Goal: Information Seeking & Learning: Learn about a topic

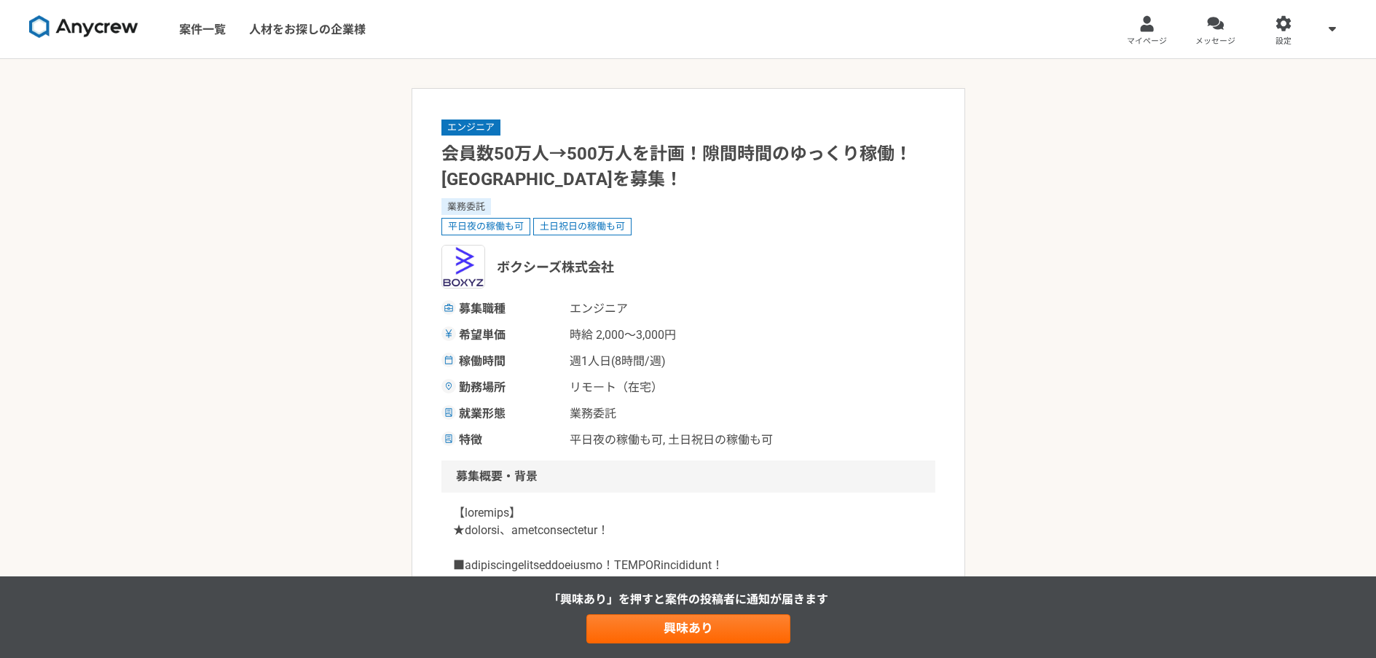
click at [82, 25] on img at bounding box center [83, 26] width 109 height 23
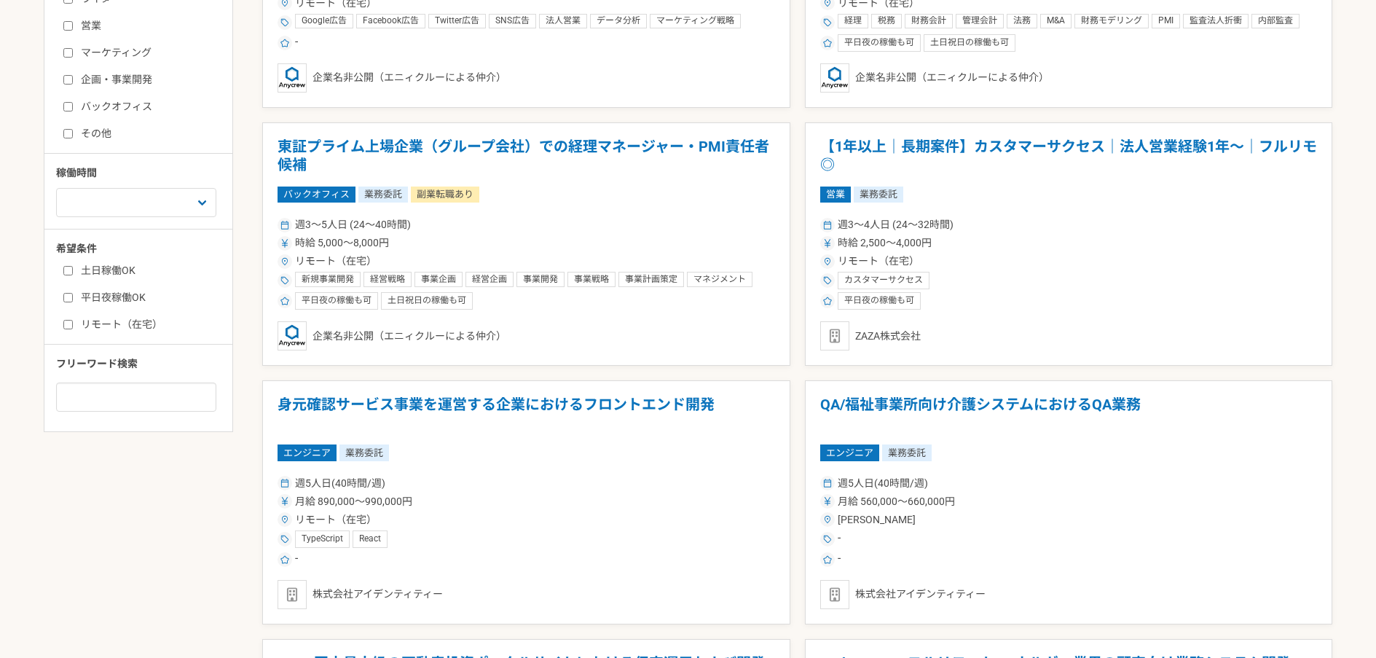
scroll to position [583, 0]
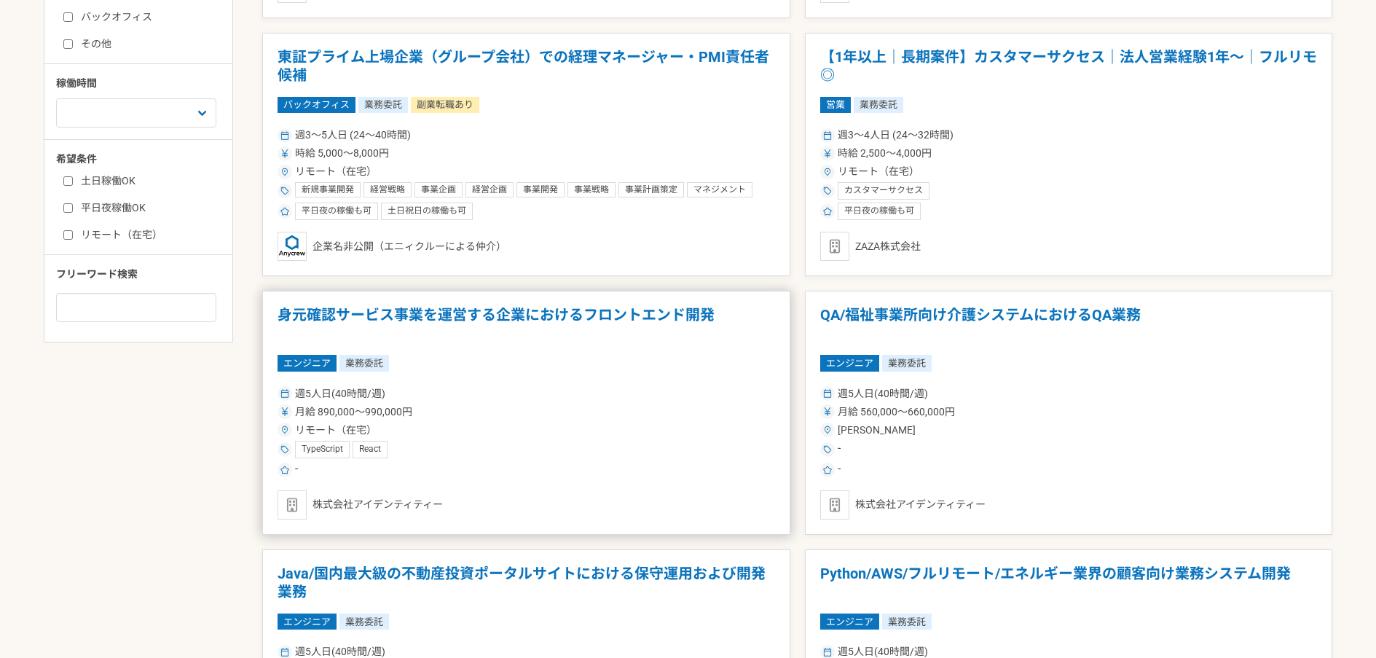
click at [599, 318] on h1 "身元確認サービス事業を運営する企業におけるフロントエンド開発" at bounding box center [527, 324] width 498 height 37
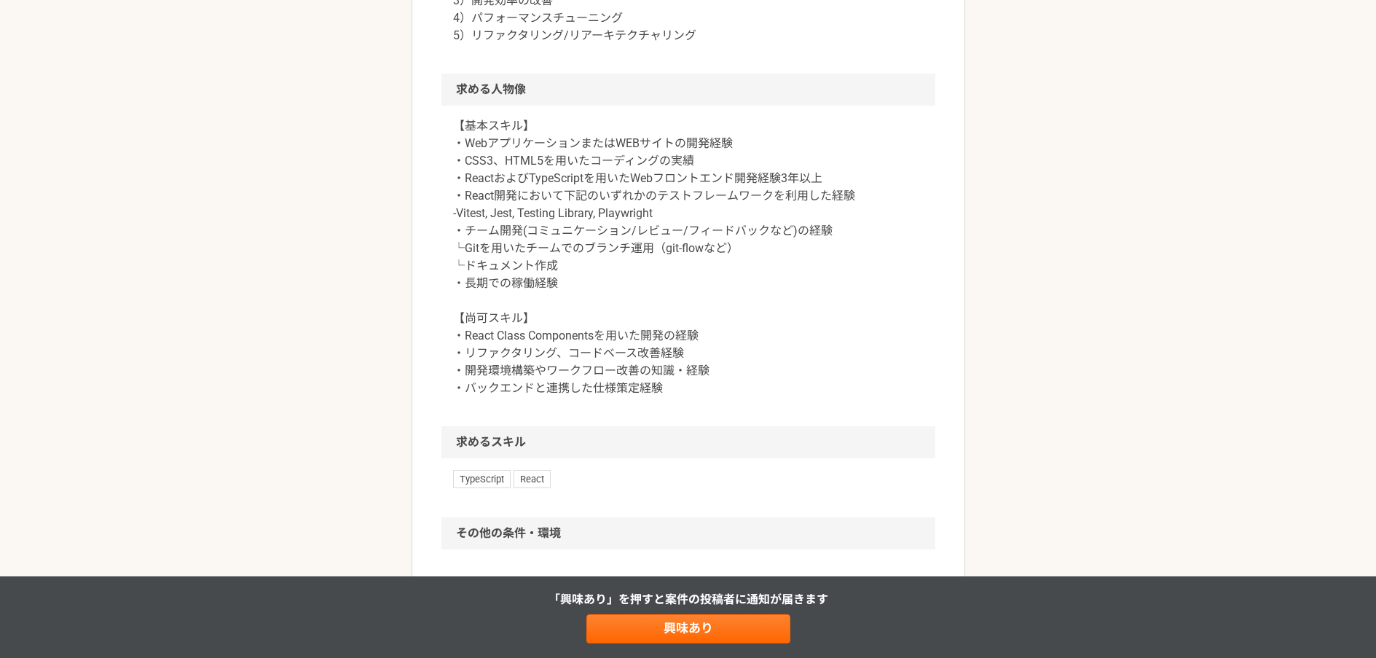
scroll to position [656, 0]
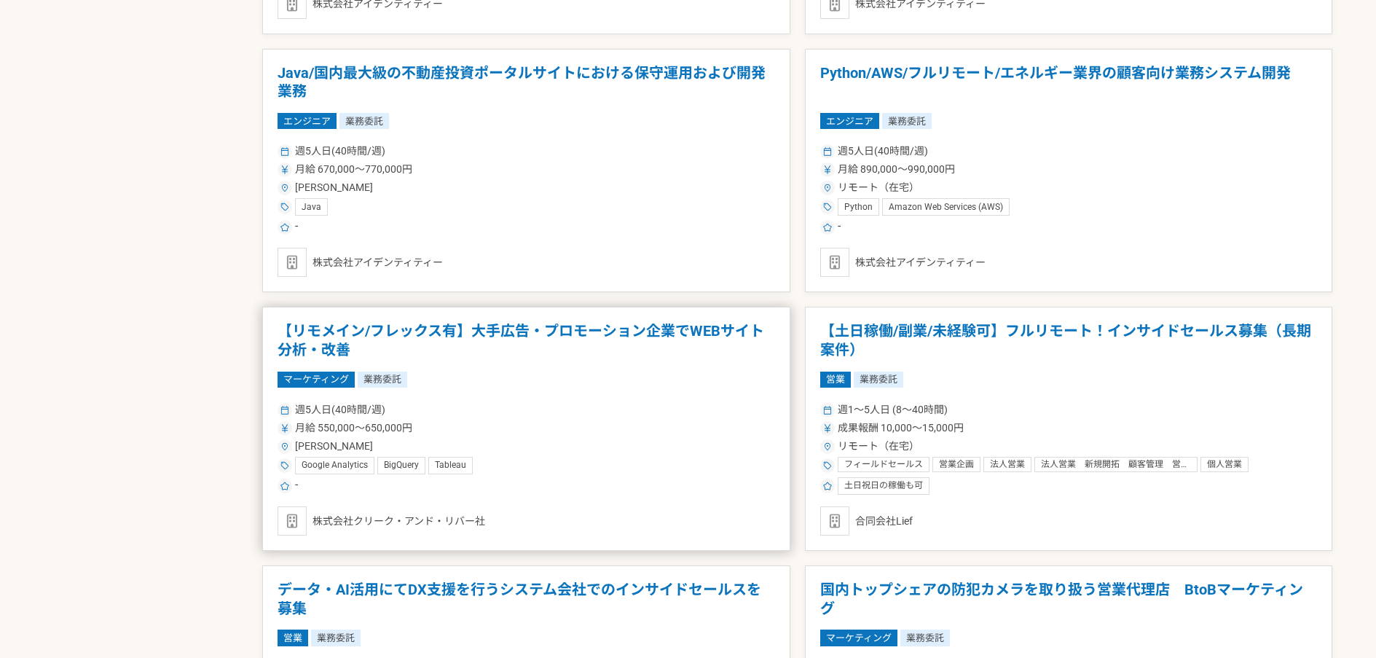
scroll to position [1165, 0]
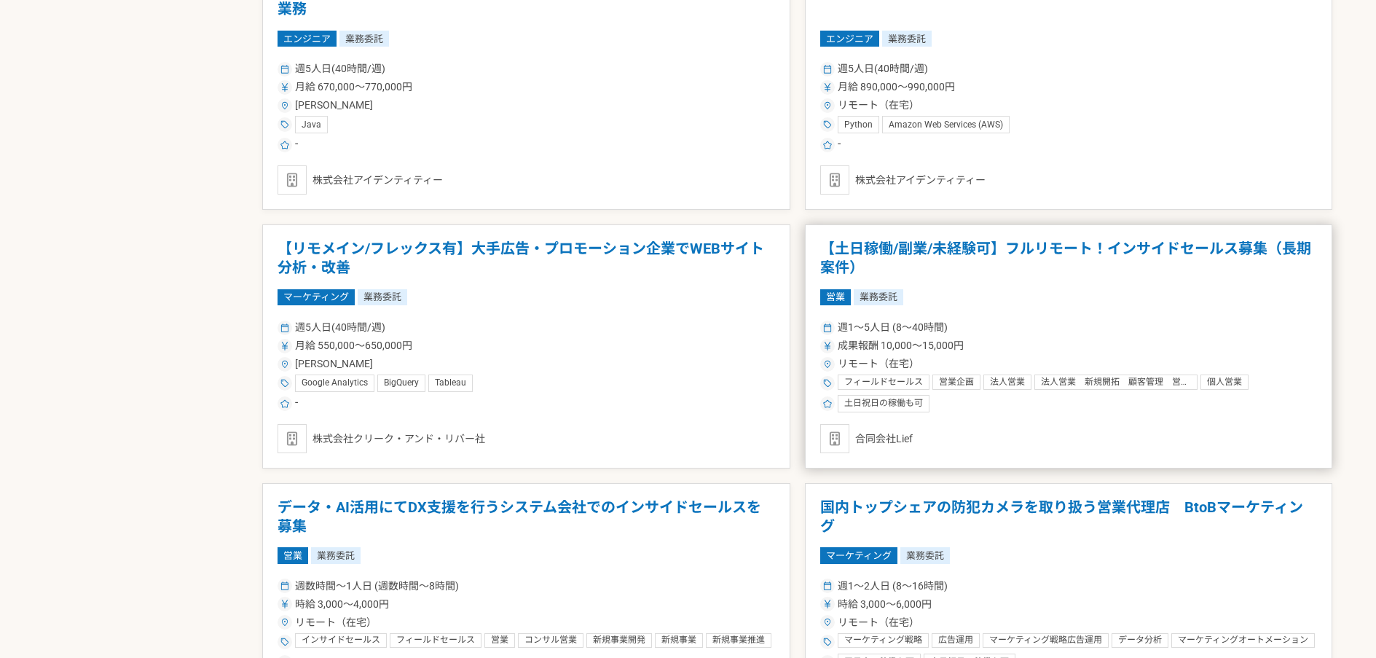
click at [1013, 258] on h1 "【土日稼働/副業/未経験可】フルリモート！インサイドセールス募集（長期案件）" at bounding box center [1069, 258] width 498 height 37
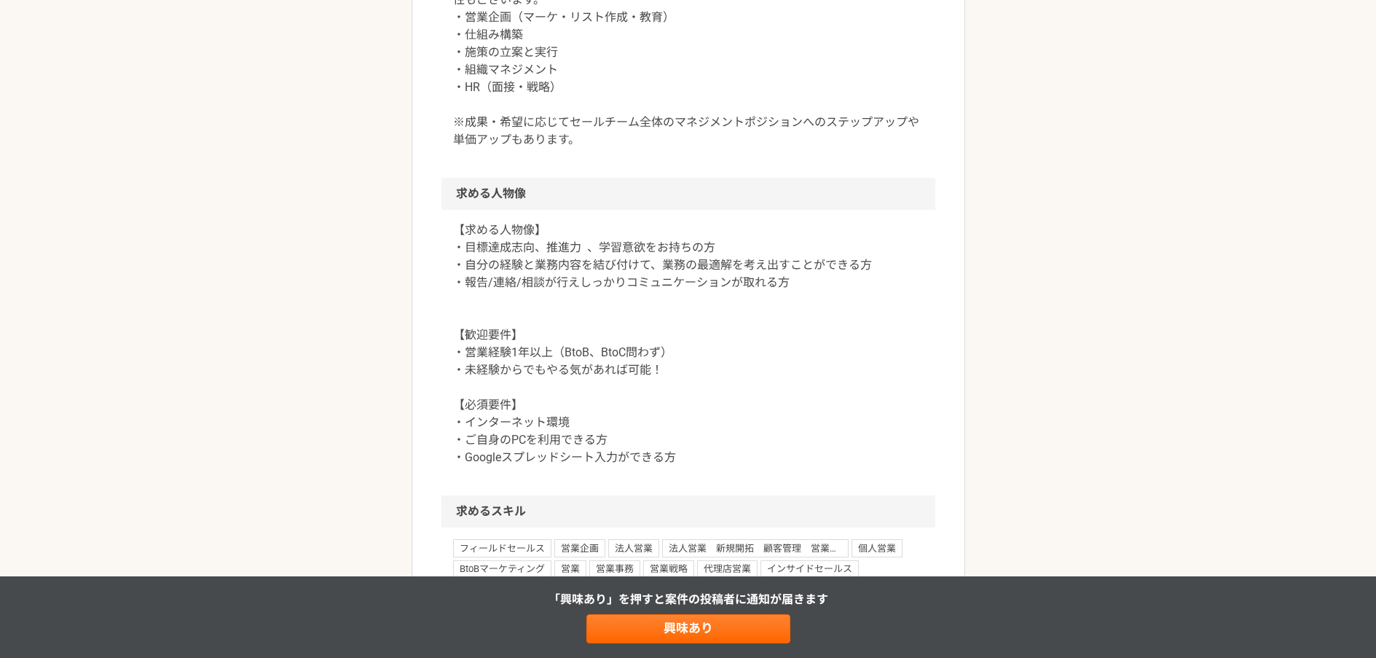
scroll to position [1311, 0]
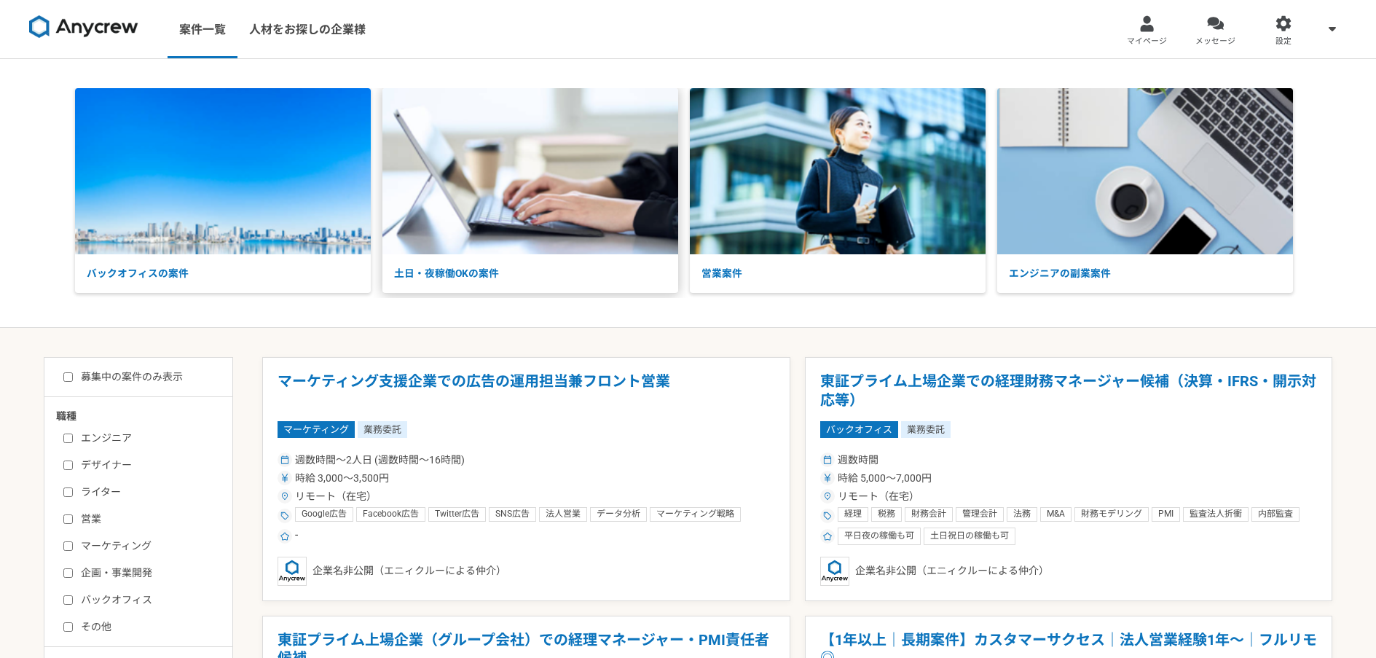
click at [473, 272] on p "土日・夜稼働OKの案件" at bounding box center [530, 273] width 296 height 39
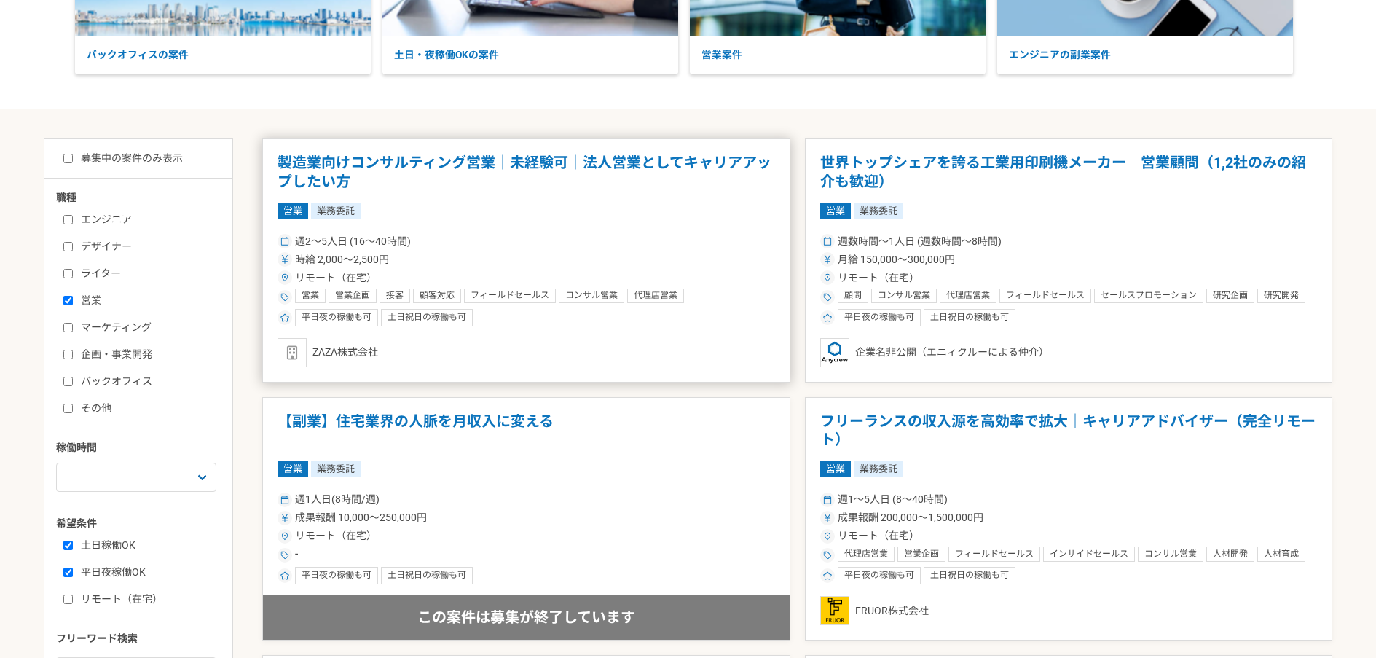
scroll to position [291, 0]
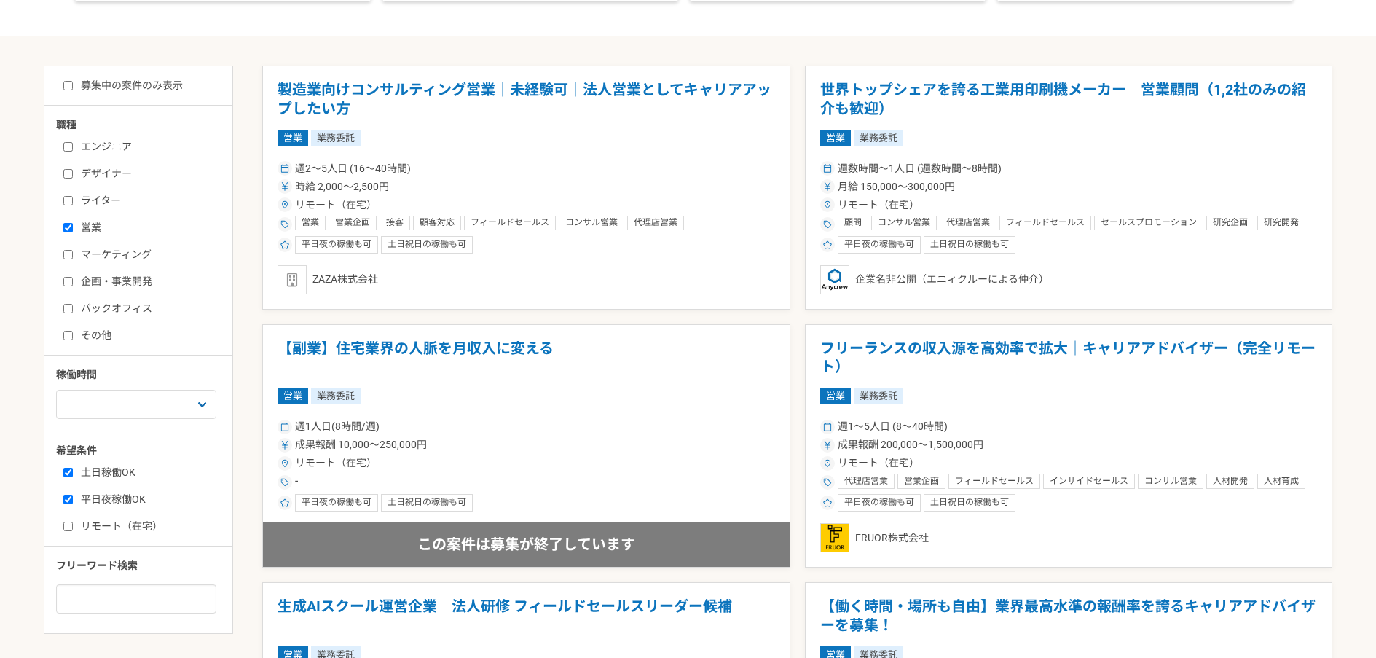
click at [89, 231] on label "営業" at bounding box center [147, 227] width 168 height 15
click at [73, 231] on input "営業" at bounding box center [67, 227] width 9 height 9
checkbox input "false"
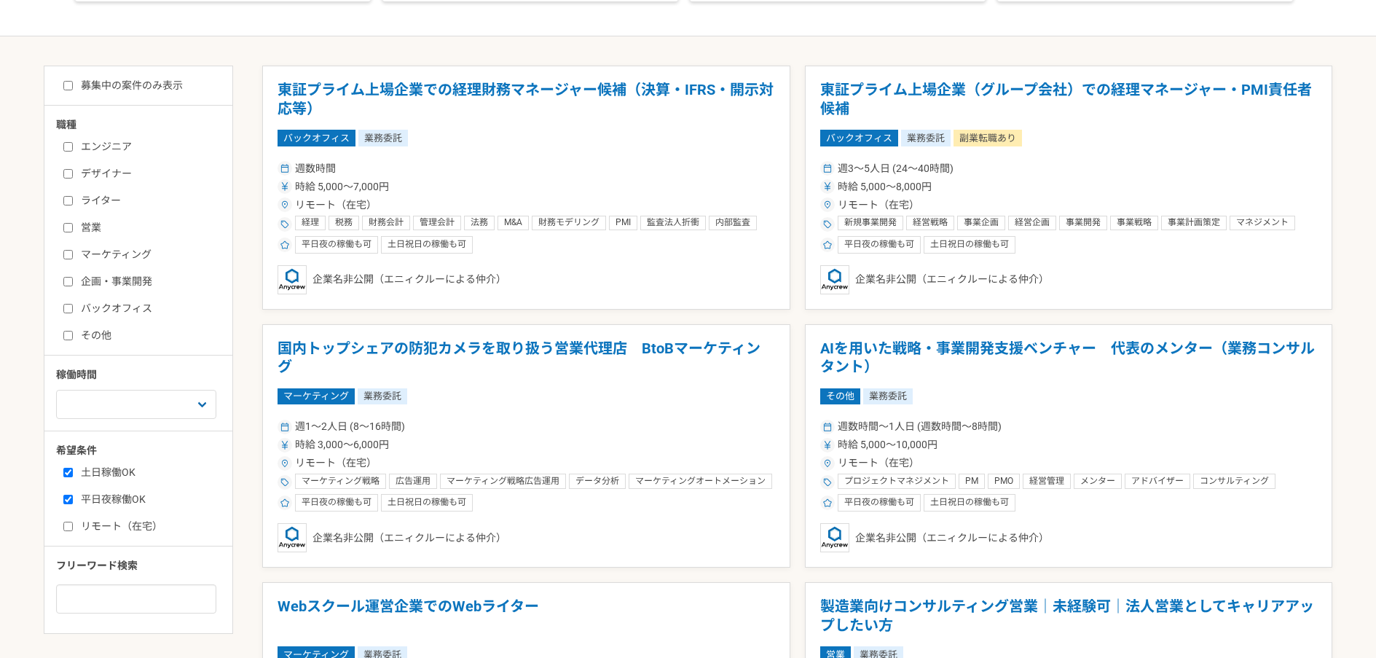
click at [112, 150] on label "エンジニア" at bounding box center [147, 146] width 168 height 15
click at [73, 150] on input "エンジニア" at bounding box center [67, 146] width 9 height 9
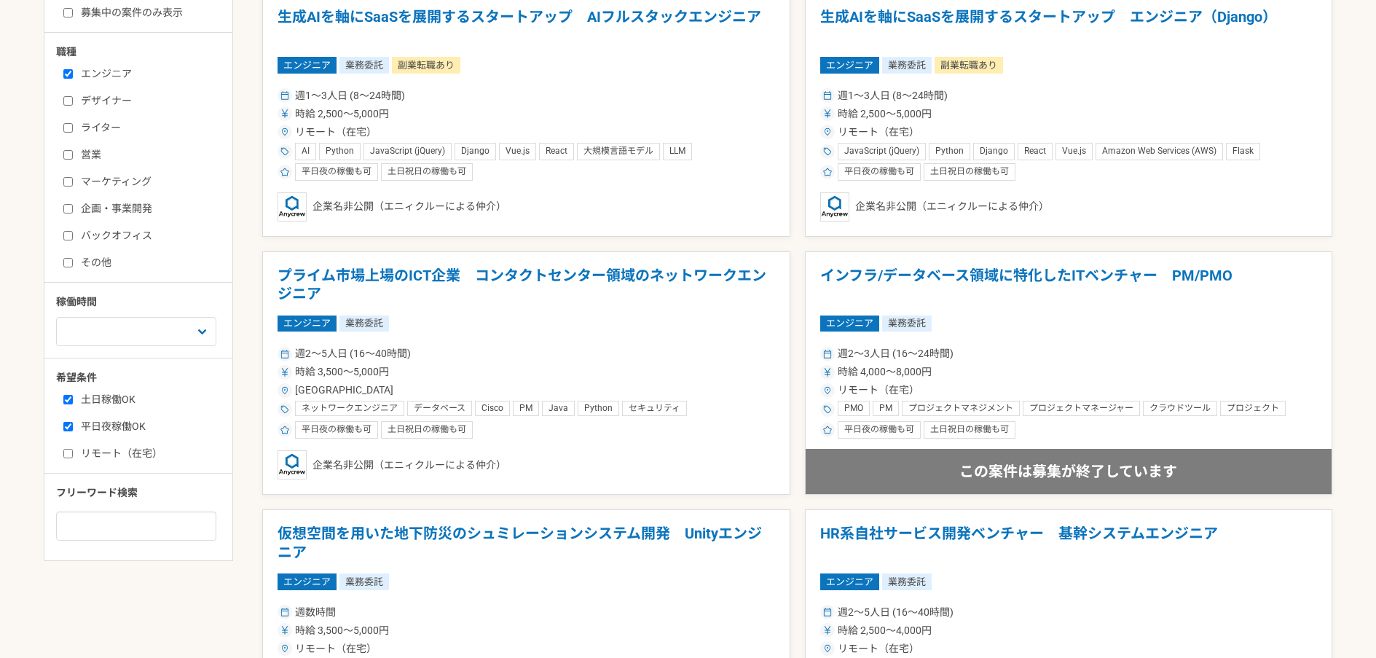
scroll to position [146, 0]
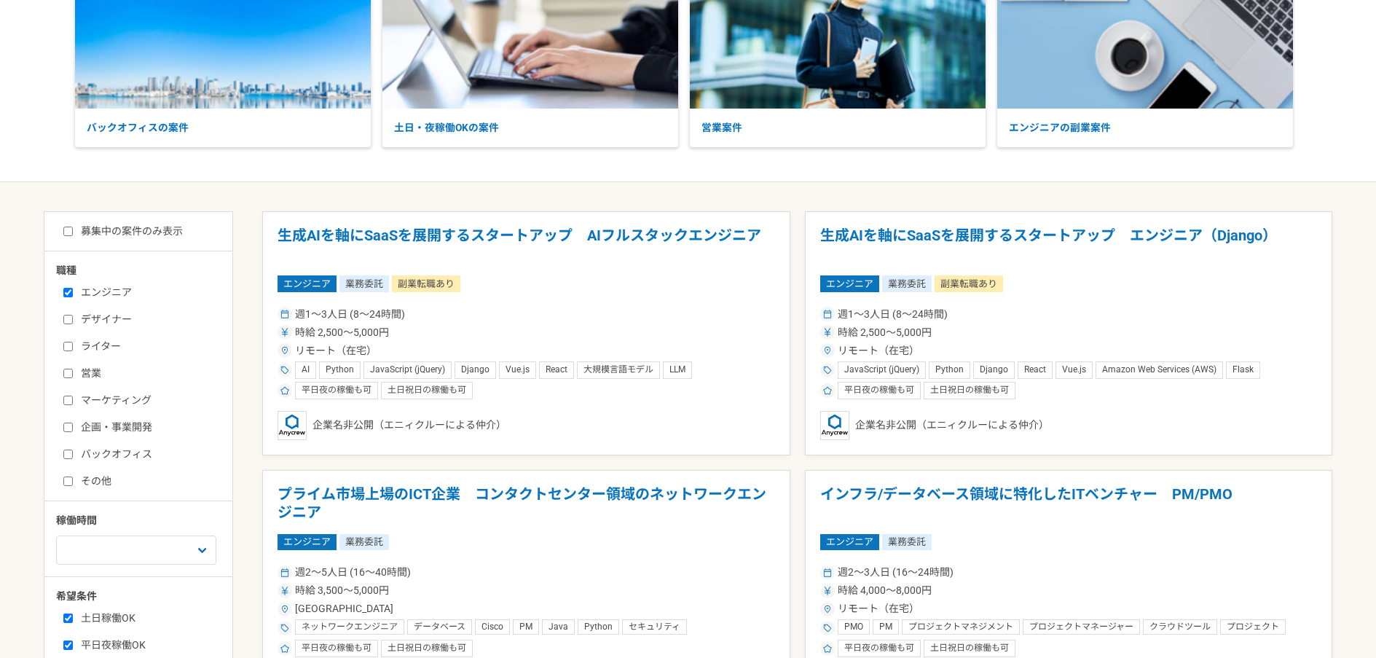
click at [118, 296] on label "エンジニア" at bounding box center [147, 292] width 168 height 15
click at [73, 296] on input "エンジニア" at bounding box center [67, 292] width 9 height 9
checkbox input "false"
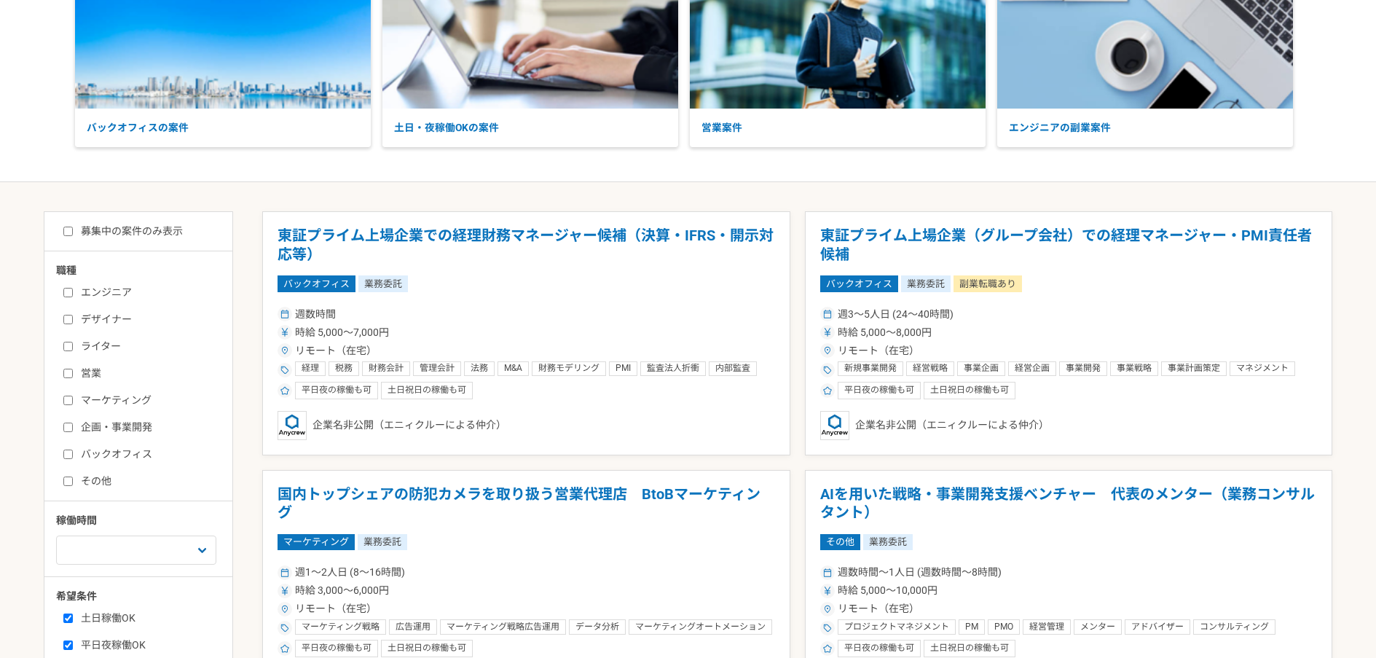
click at [119, 465] on div "エンジニア デザイナー ライター 営業 マーケティング 企画・事業開発 バックオフィス その他" at bounding box center [143, 384] width 175 height 208
click at [122, 455] on label "バックオフィス" at bounding box center [147, 454] width 168 height 15
click at [73, 455] on input "バックオフィス" at bounding box center [67, 453] width 9 height 9
checkbox input "true"
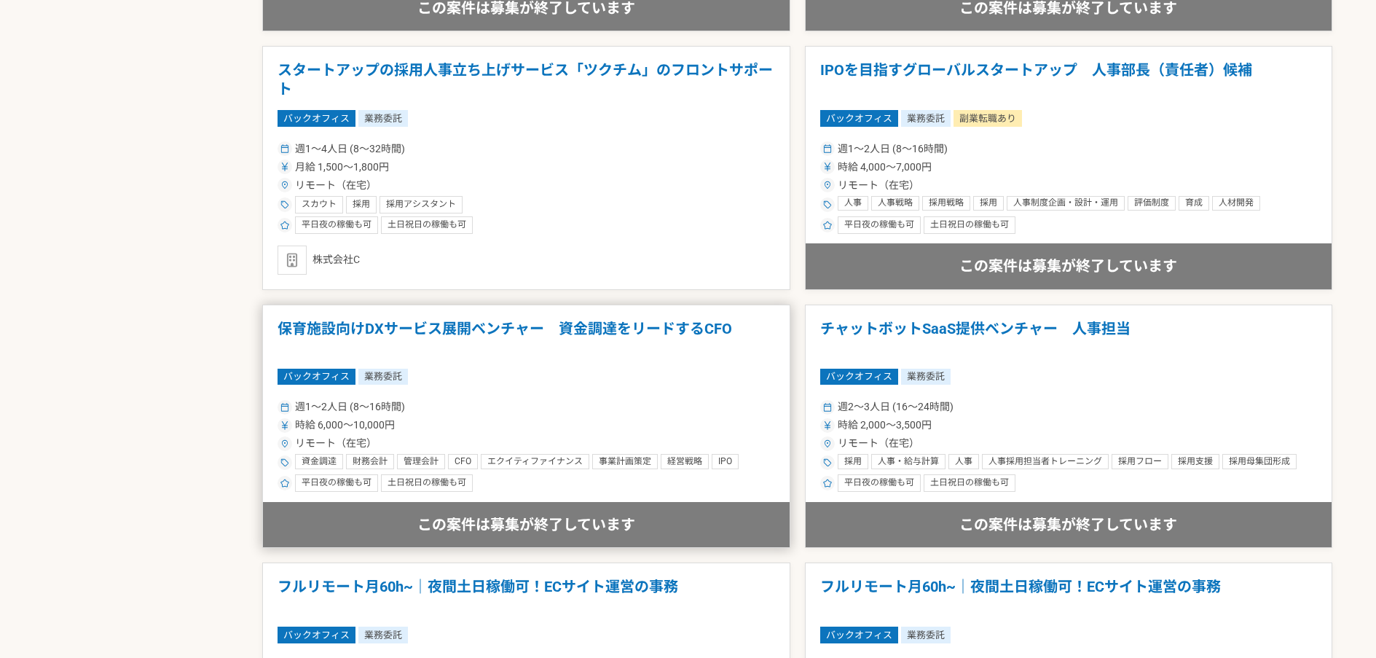
scroll to position [1165, 0]
